Goal: Check status: Check status

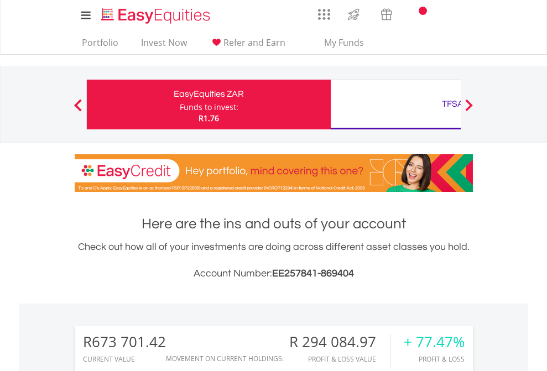
scroll to position [106, 174]
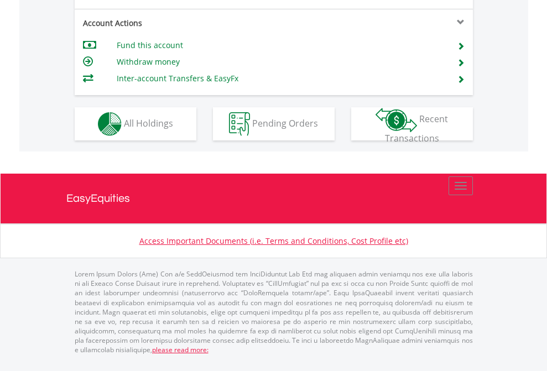
scroll to position [1060, 0]
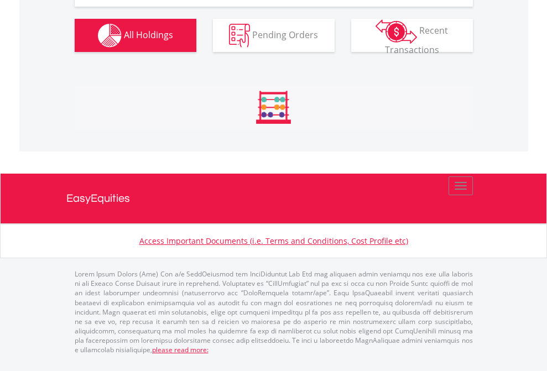
scroll to position [1318, 0]
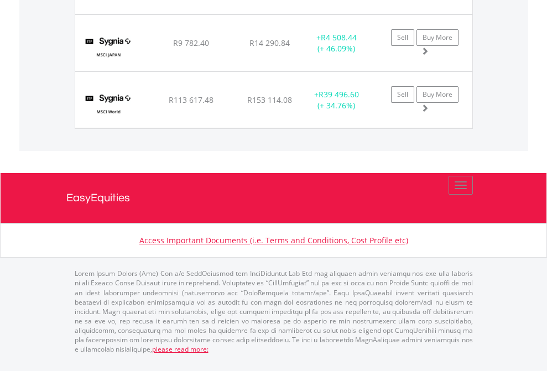
scroll to position [106, 174]
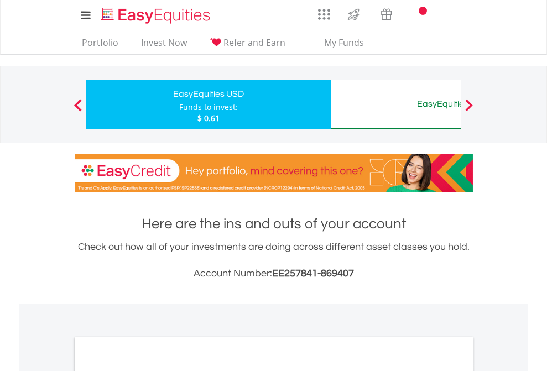
scroll to position [825, 0]
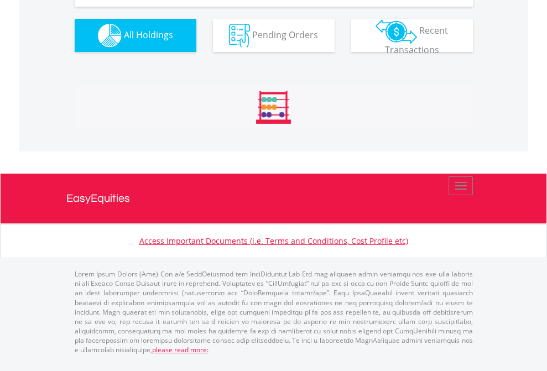
scroll to position [106, 174]
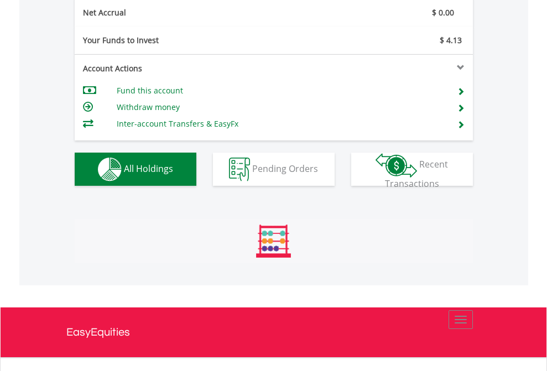
scroll to position [106, 174]
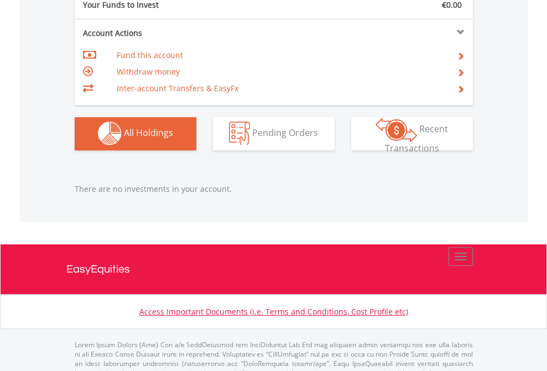
scroll to position [1094, 0]
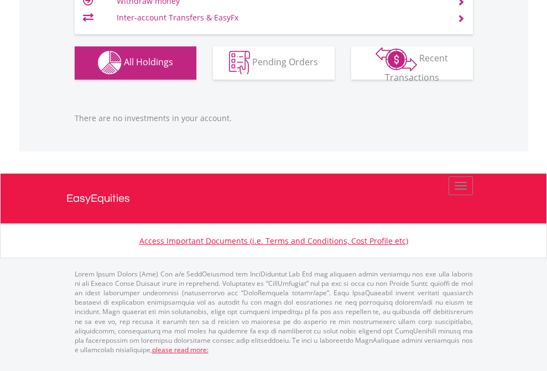
scroll to position [106, 174]
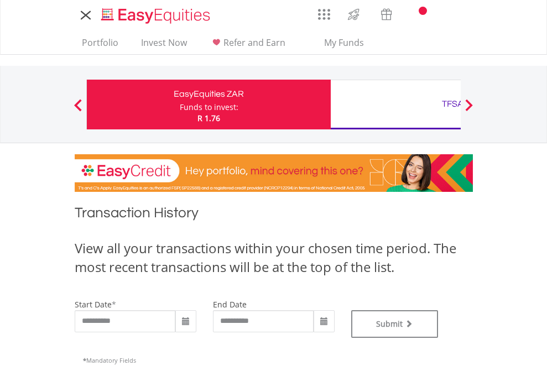
type input "**********"
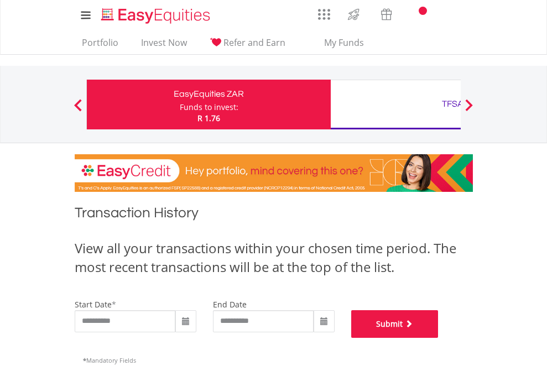
click at [438, 338] on button "Submit" at bounding box center [394, 324] width 87 height 28
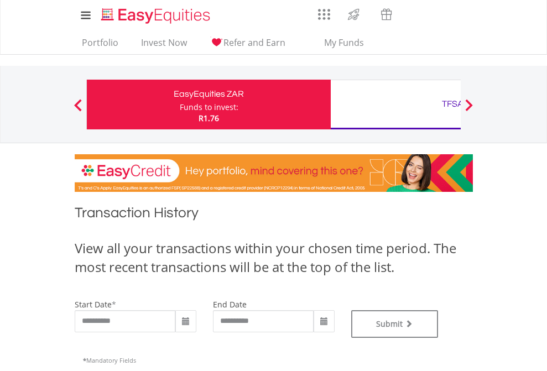
click at [395, 104] on div "TFSA" at bounding box center [452, 103] width 230 height 15
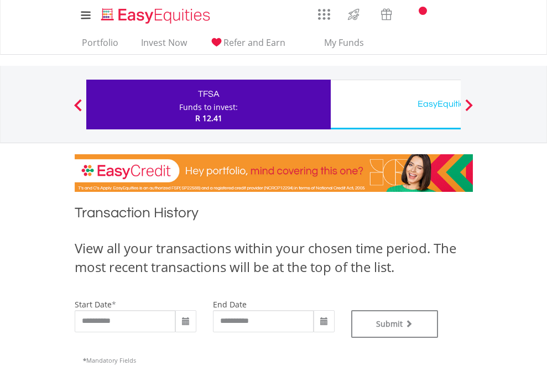
type input "**********"
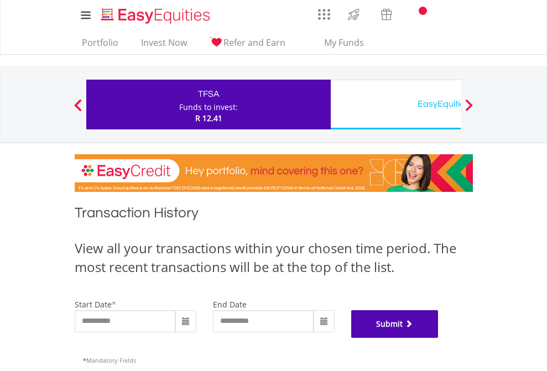
click at [438, 338] on button "Submit" at bounding box center [394, 324] width 87 height 28
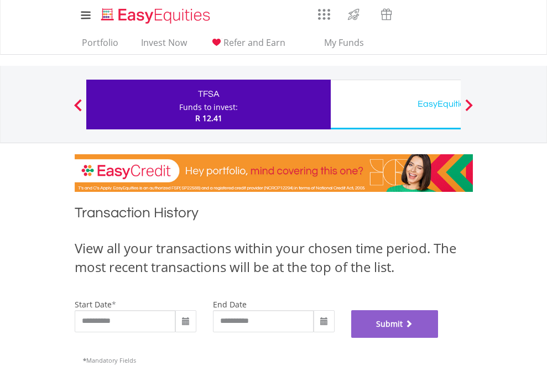
scroll to position [448, 0]
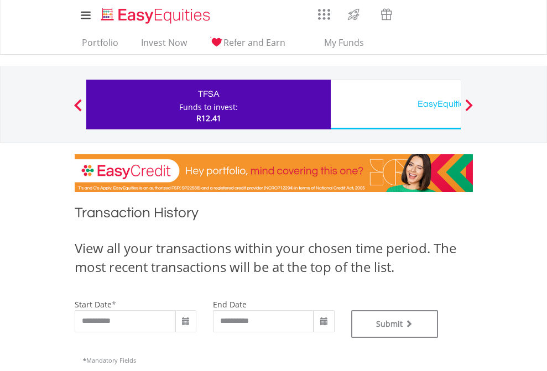
click at [395, 104] on div "EasyEquities USD" at bounding box center [452, 103] width 230 height 15
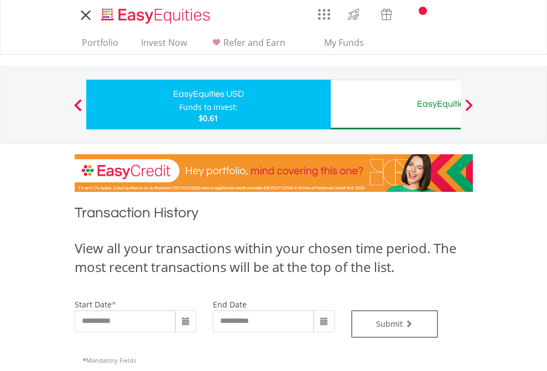
type input "**********"
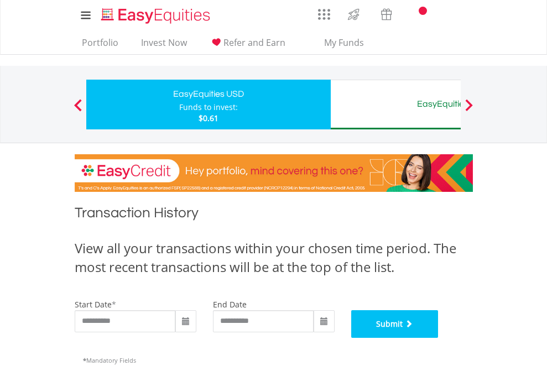
click at [438, 338] on button "Submit" at bounding box center [394, 324] width 87 height 28
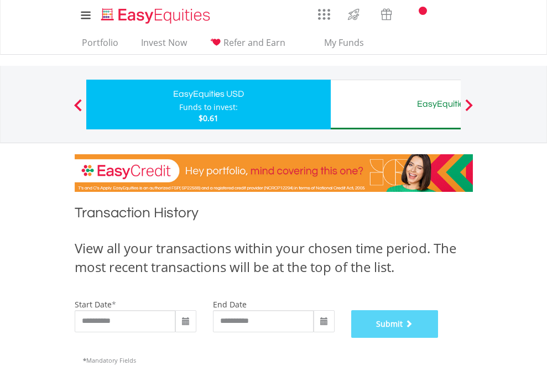
scroll to position [448, 0]
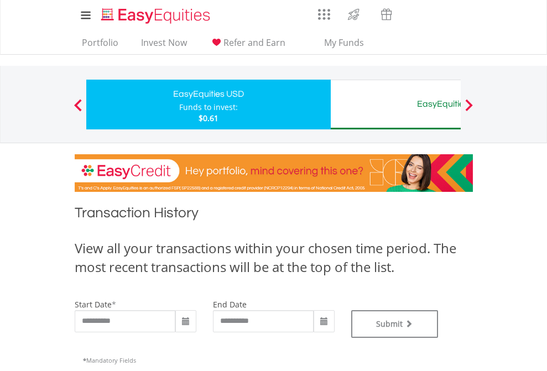
click at [395, 104] on div "EasyEquities AUD" at bounding box center [452, 103] width 230 height 15
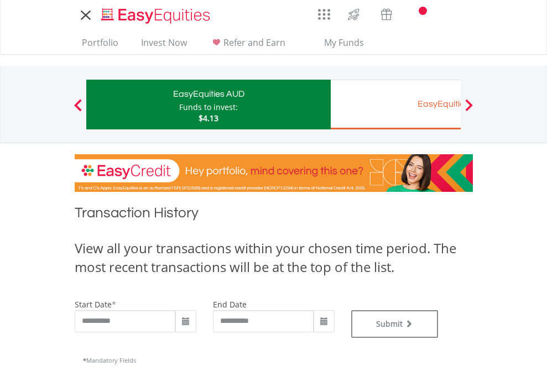
type input "**********"
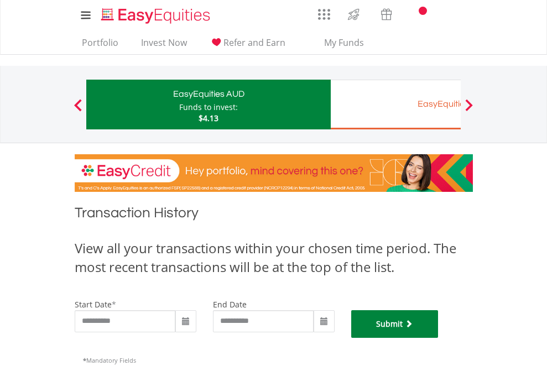
click at [438, 338] on button "Submit" at bounding box center [394, 324] width 87 height 28
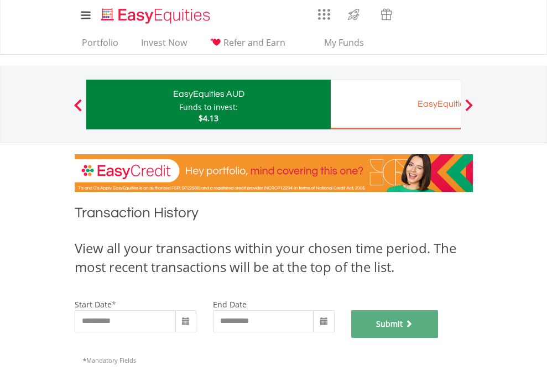
scroll to position [448, 0]
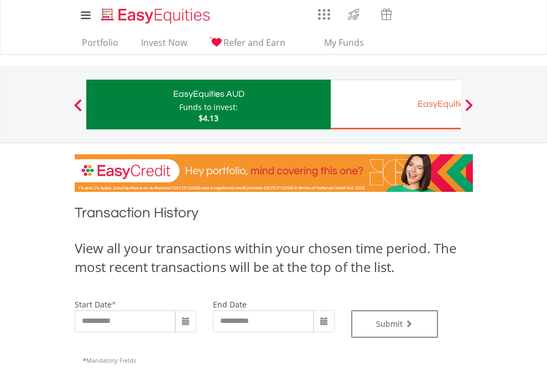
click at [395, 104] on div "EasyEquities EUR" at bounding box center [452, 103] width 230 height 15
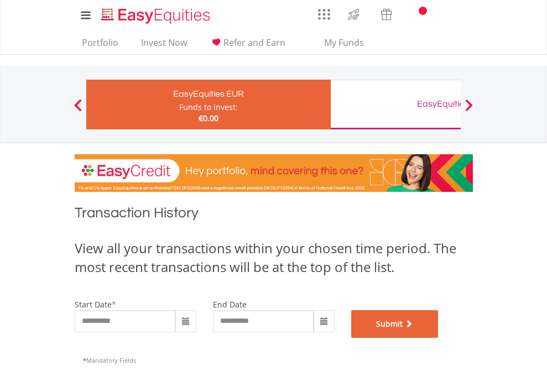
click at [438, 338] on button "Submit" at bounding box center [394, 324] width 87 height 28
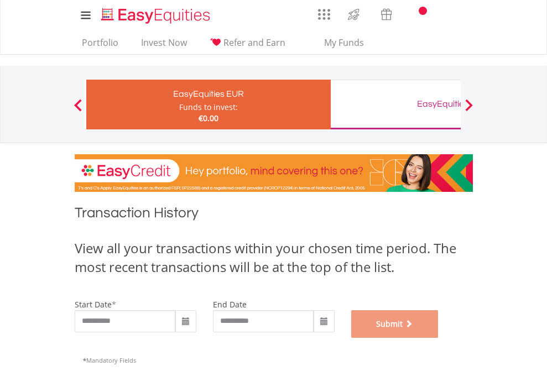
scroll to position [448, 0]
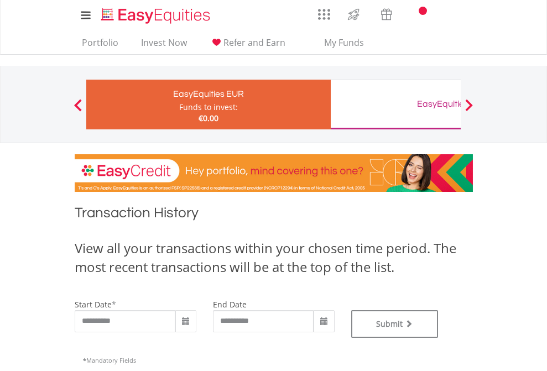
click at [395, 104] on div "EasyEquities GBP" at bounding box center [452, 103] width 230 height 15
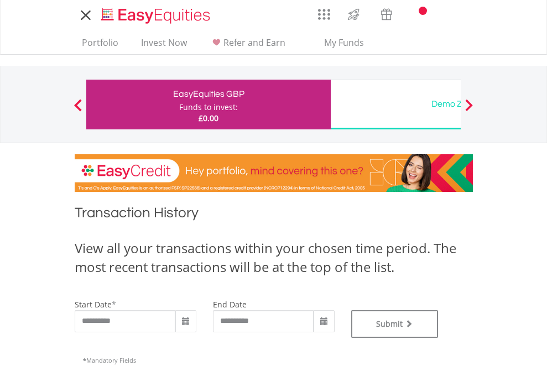
type input "**********"
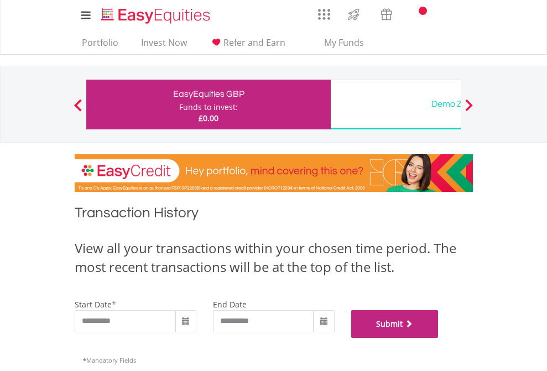
click at [438, 338] on button "Submit" at bounding box center [394, 324] width 87 height 28
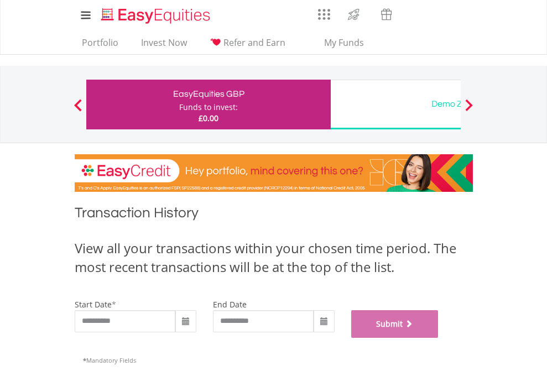
scroll to position [448, 0]
